Goal: Information Seeking & Learning: Learn about a topic

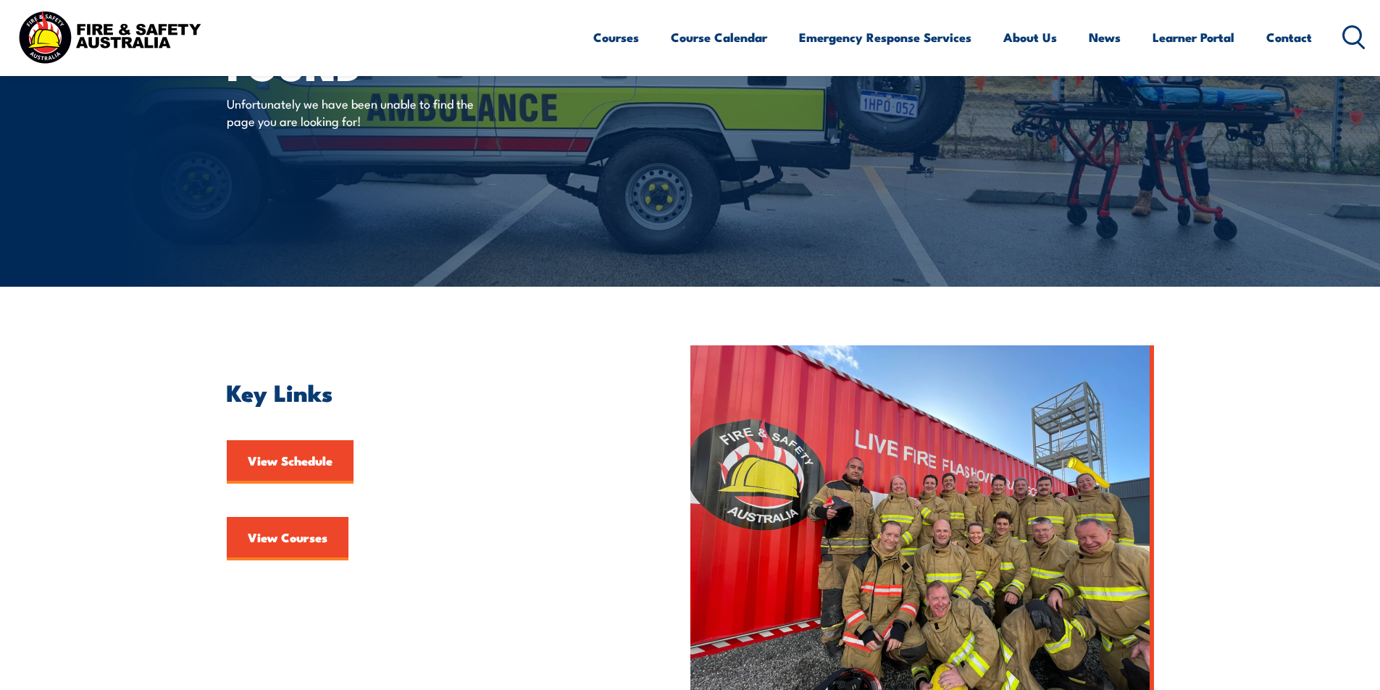
scroll to position [290, 0]
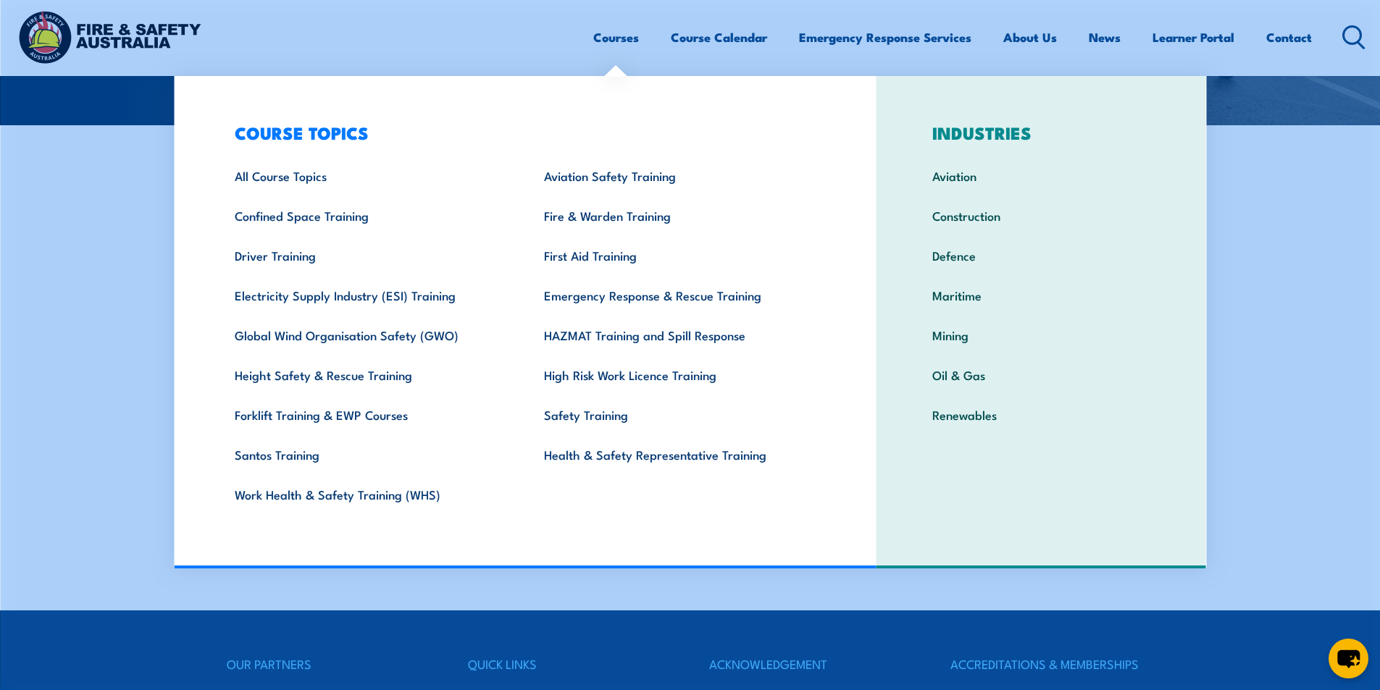
click at [629, 40] on link "Courses" at bounding box center [616, 37] width 46 height 38
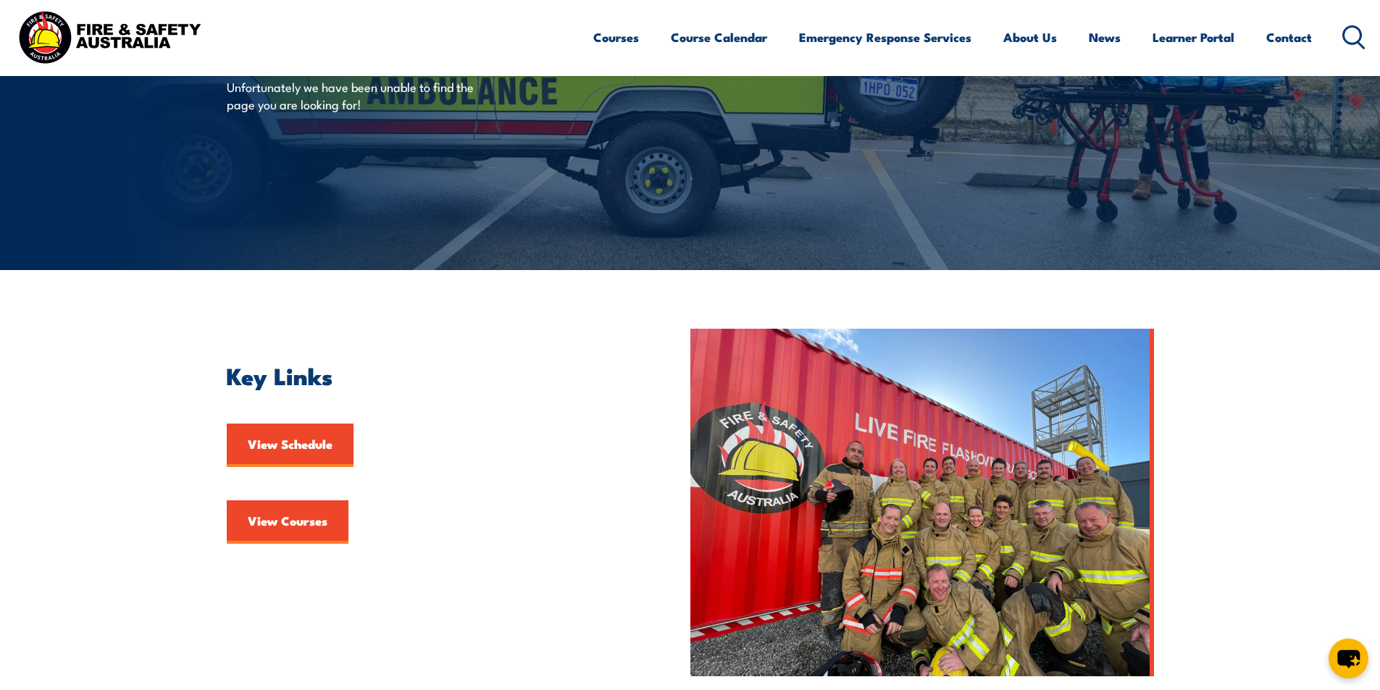
scroll to position [362, 0]
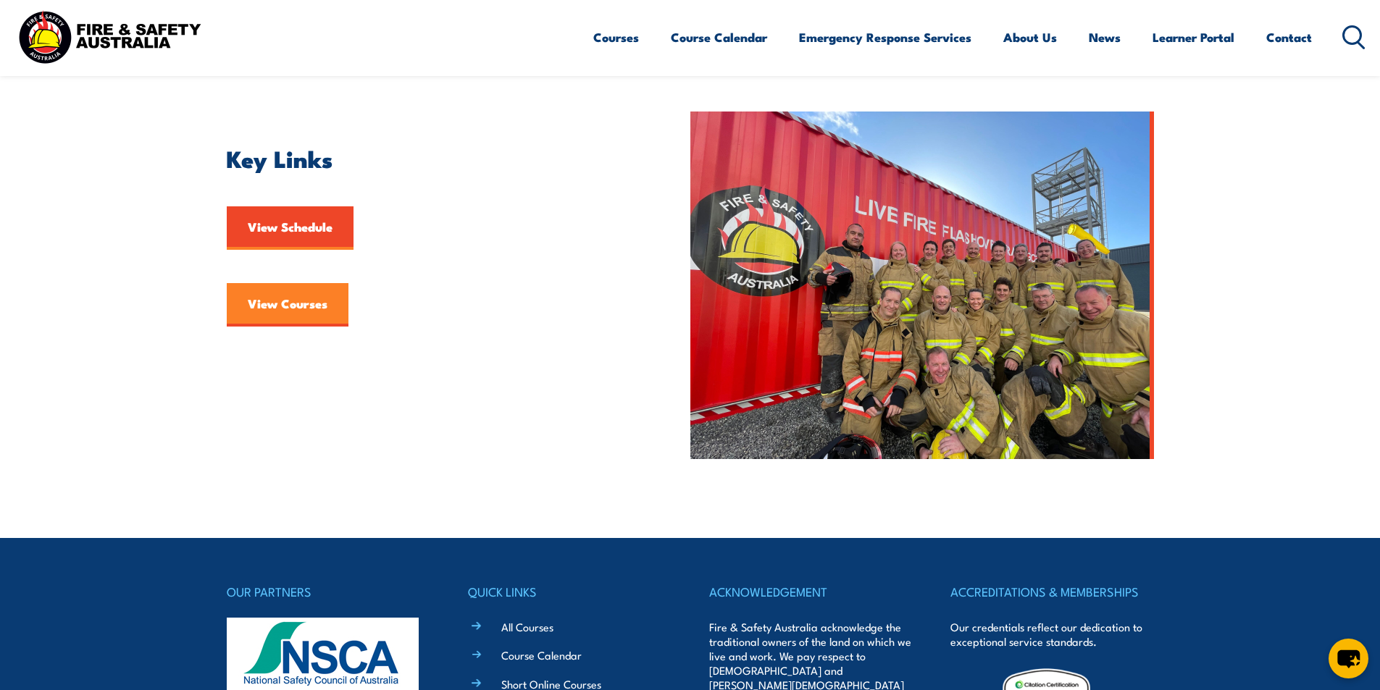
click at [230, 304] on link "View Courses" at bounding box center [288, 304] width 122 height 43
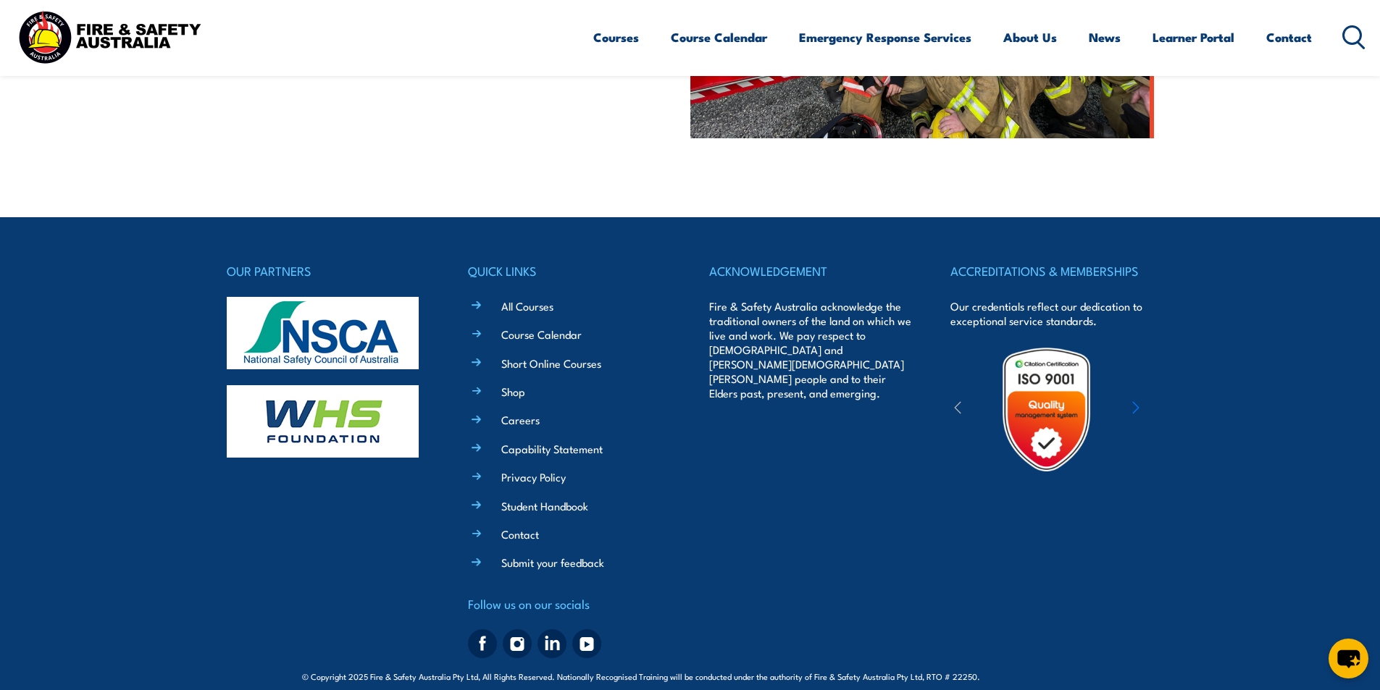
scroll to position [700, 0]
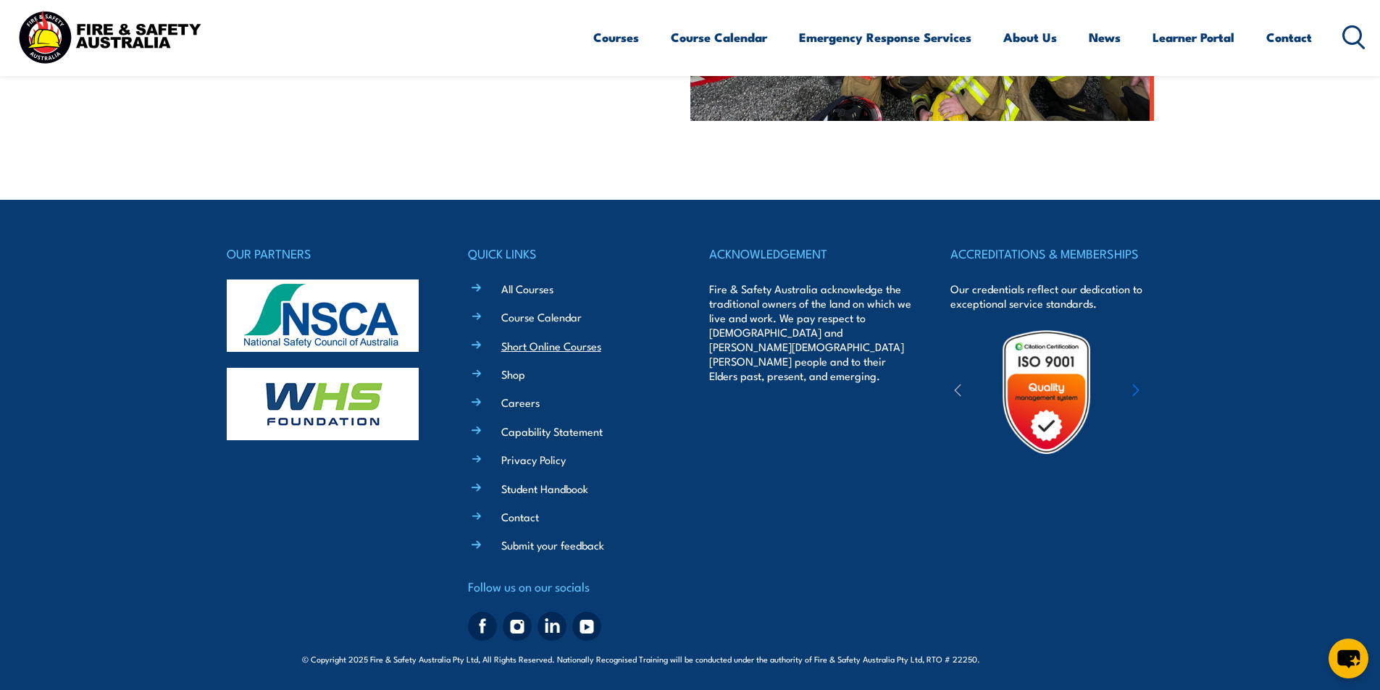
click at [576, 345] on link "Short Online Courses" at bounding box center [551, 345] width 100 height 15
